Goal: Task Accomplishment & Management: Manage account settings

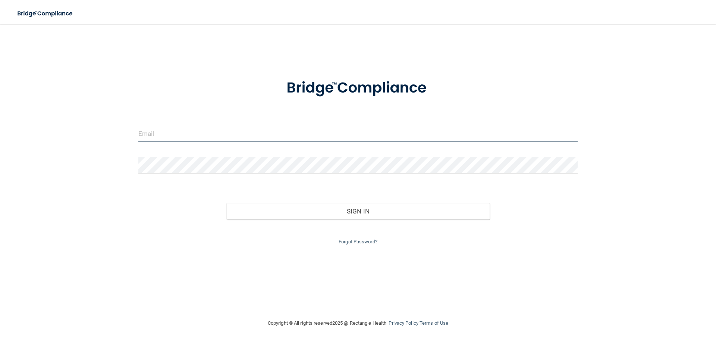
click at [202, 132] on input "email" at bounding box center [357, 133] width 439 height 17
type input "[EMAIL_ADDRESS][PERSON_NAME][DOMAIN_NAME]"
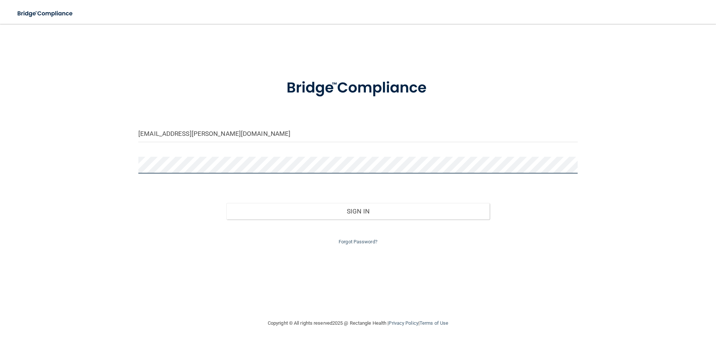
click at [226, 203] on button "Sign In" at bounding box center [358, 211] width 264 height 16
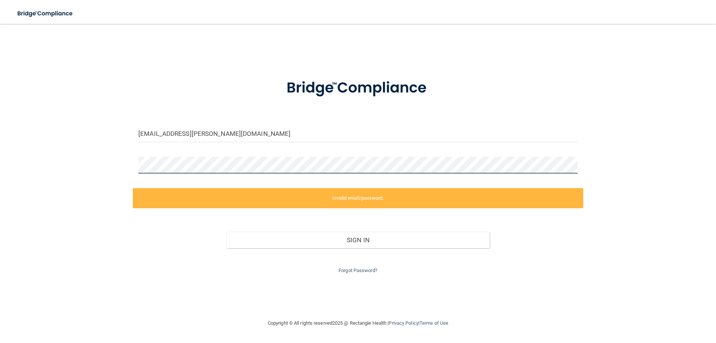
click at [133, 169] on div at bounding box center [358, 168] width 450 height 22
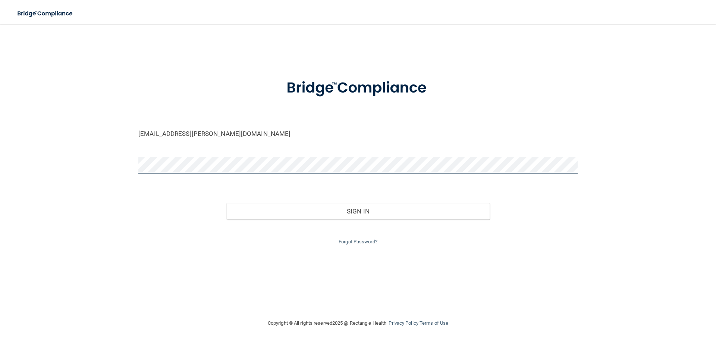
click at [226, 203] on button "Sign In" at bounding box center [358, 211] width 264 height 16
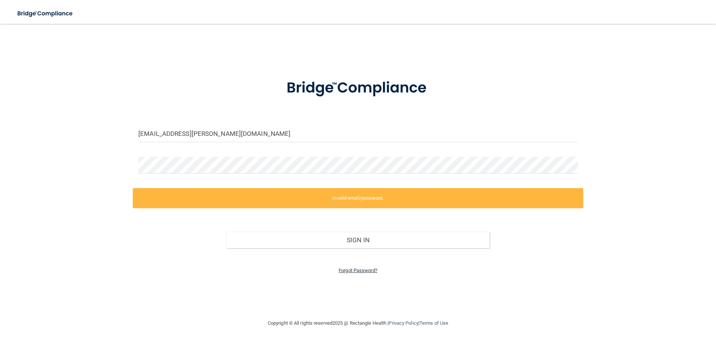
click at [361, 268] on link "Forgot Password?" at bounding box center [358, 270] width 39 height 6
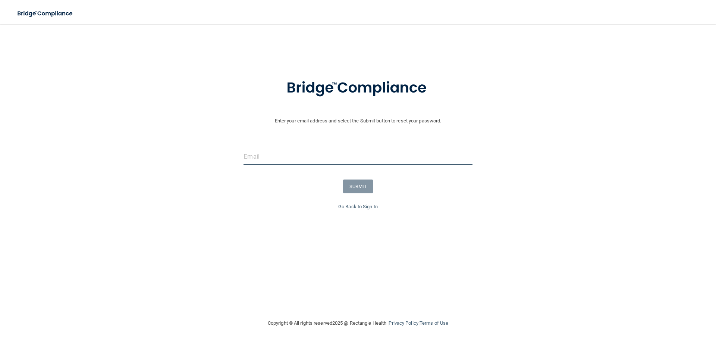
click at [326, 155] on input "email" at bounding box center [357, 156] width 229 height 17
type input "[EMAIL_ADDRESS][PERSON_NAME][DOMAIN_NAME]"
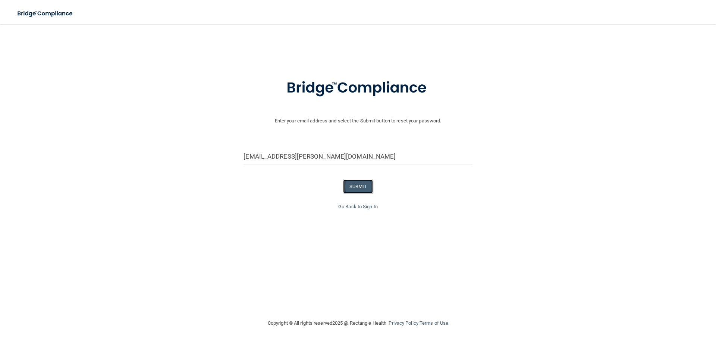
click at [361, 183] on button "SUBMIT" at bounding box center [358, 186] width 30 height 14
